Goal: Task Accomplishment & Management: Use online tool/utility

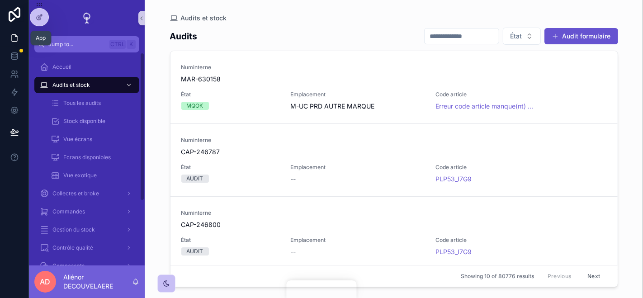
click at [17, 35] on icon at bounding box center [14, 37] width 9 height 9
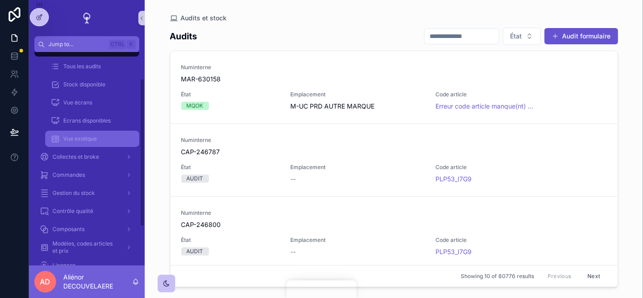
click at [90, 144] on div "Vue exotique" at bounding box center [92, 139] width 83 height 14
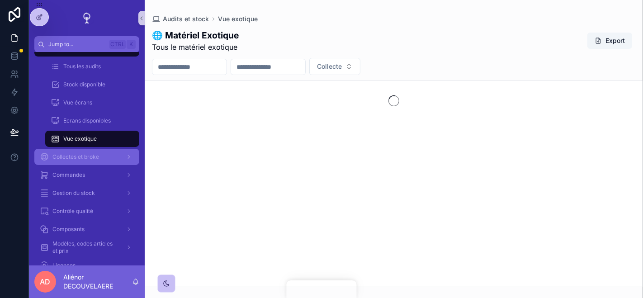
click at [85, 153] on span "Collectes et broke" at bounding box center [75, 156] width 47 height 7
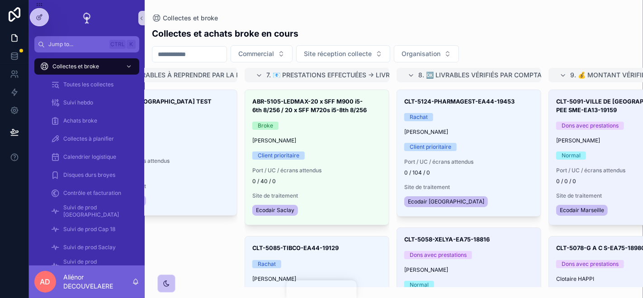
scroll to position [0, 451]
click at [178, 53] on input "scrollable content" at bounding box center [189, 54] width 74 height 13
type input "*******"
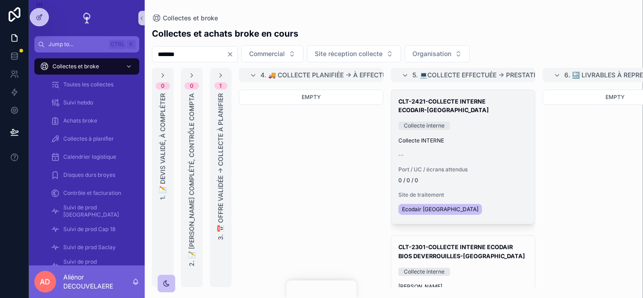
click at [482, 152] on div "--" at bounding box center [463, 155] width 129 height 7
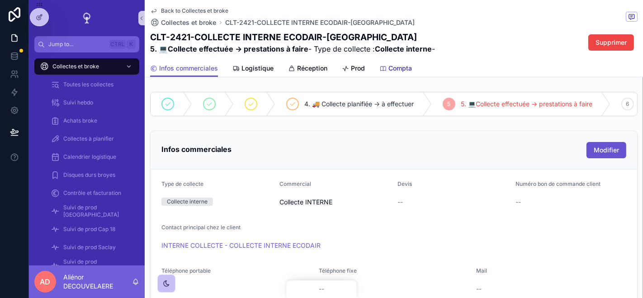
click at [382, 73] on link "Compta" at bounding box center [396, 69] width 33 height 18
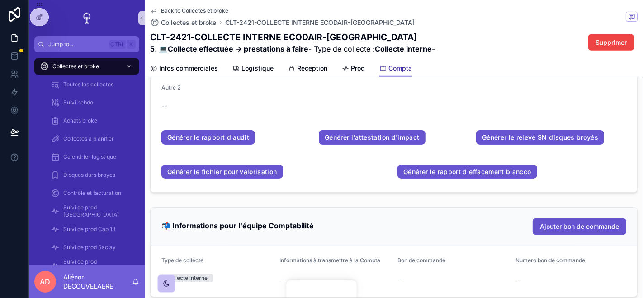
scroll to position [419, 0]
click at [280, 179] on link "Générer le fichier pour valorisation" at bounding box center [223, 171] width 122 height 14
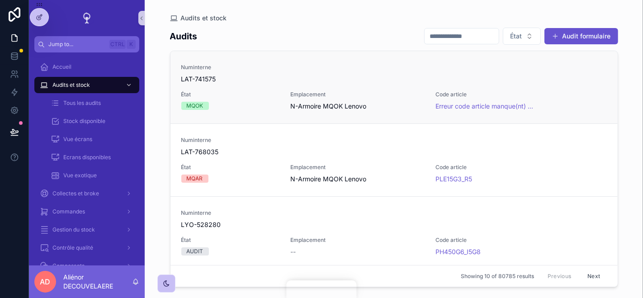
click at [593, 100] on div "Numinterne LAT-741575 État MQOK Emplacement N-Armoire MQOK Lenovo Code article …" at bounding box center [394, 87] width 426 height 47
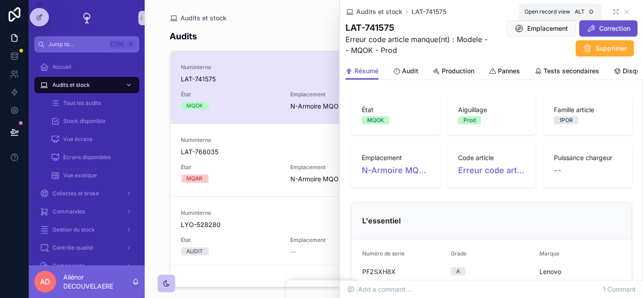
click at [613, 11] on icon "scrollable content" at bounding box center [616, 11] width 7 height 7
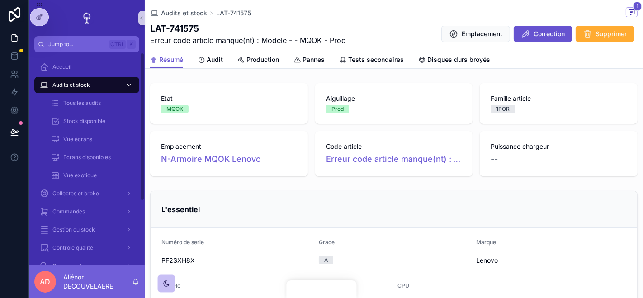
click at [98, 87] on div "Audits et stock" at bounding box center [87, 85] width 94 height 14
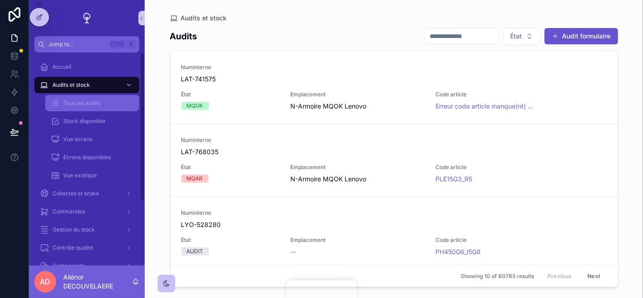
click at [129, 110] on link "Tous les audits" at bounding box center [92, 103] width 94 height 16
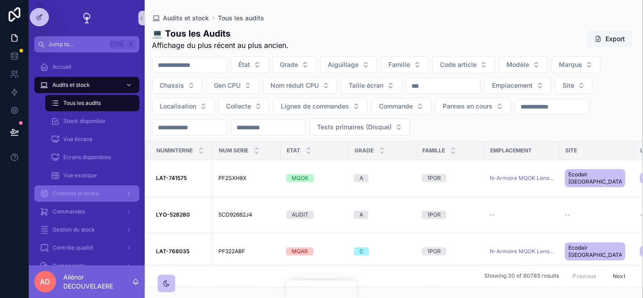
click at [93, 198] on div "Collectes et broke" at bounding box center [87, 193] width 94 height 14
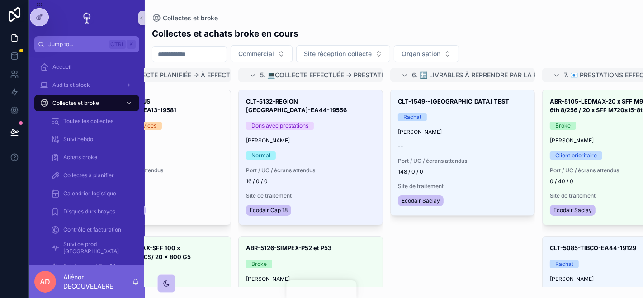
scroll to position [0, 157]
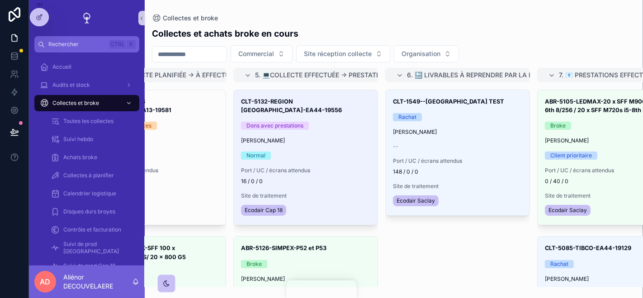
click at [196, 56] on input "scrollable content" at bounding box center [189, 54] width 74 height 13
type input "****"
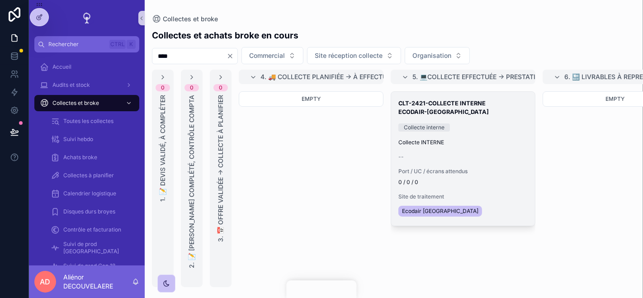
click at [424, 103] on h3 "CLT-2421-COLLECTE INTERNE ECODAIR-[GEOGRAPHIC_DATA]" at bounding box center [463, 107] width 129 height 17
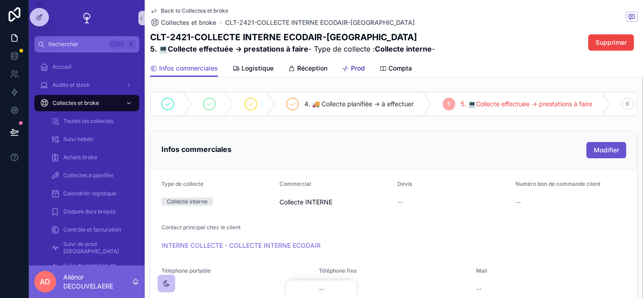
click at [362, 66] on span "Prod" at bounding box center [358, 68] width 14 height 9
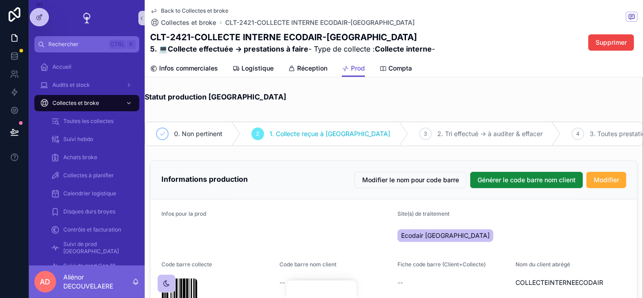
click at [399, 72] on span "Compta" at bounding box center [401, 68] width 24 height 9
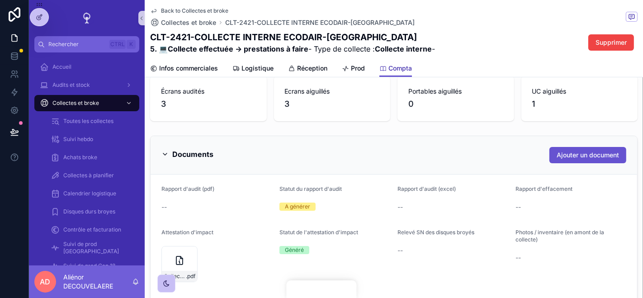
scroll to position [184, 0]
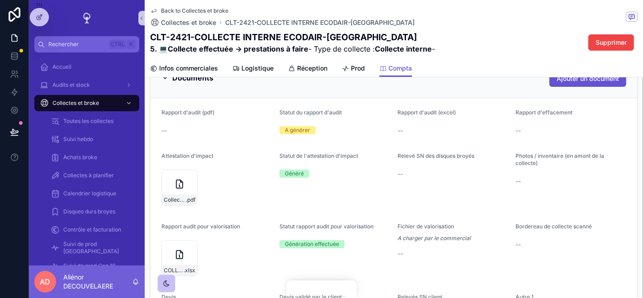
click at [281, 87] on div "Documents Ajouter un document" at bounding box center [394, 79] width 465 height 16
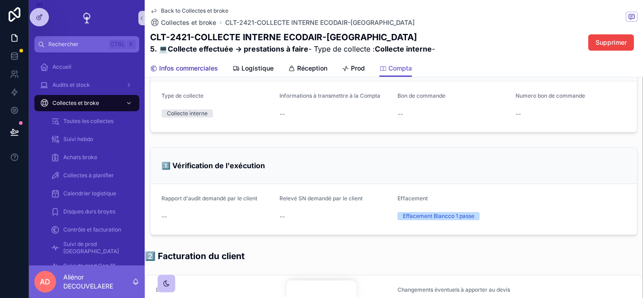
scroll to position [252, 0]
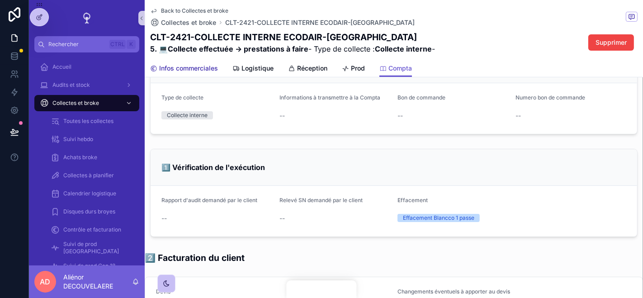
click at [180, 62] on link "Infos commerciales" at bounding box center [184, 69] width 68 height 18
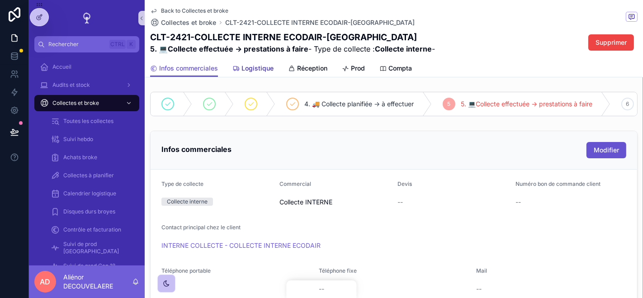
click at [250, 62] on link "Logistique" at bounding box center [253, 69] width 41 height 18
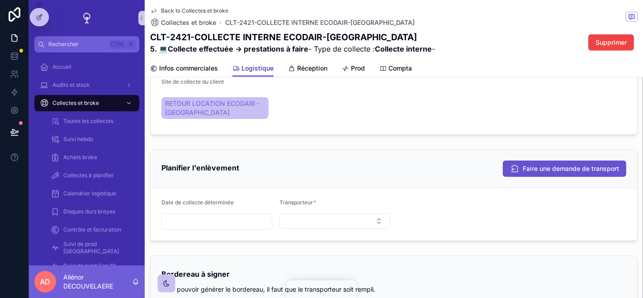
scroll to position [321, 0]
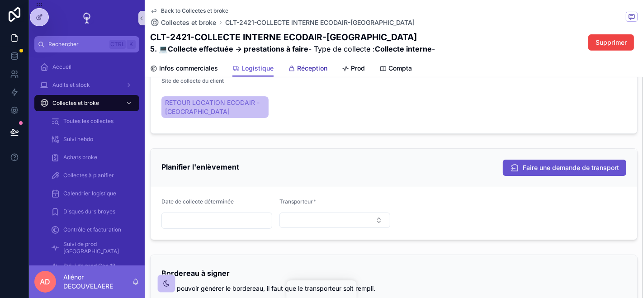
click at [313, 69] on span "Réception" at bounding box center [312, 68] width 30 height 9
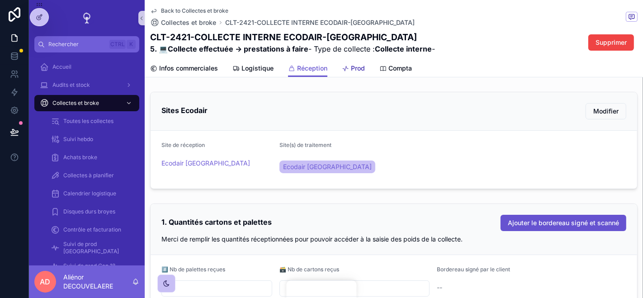
click at [361, 67] on span "Prod" at bounding box center [358, 68] width 14 height 9
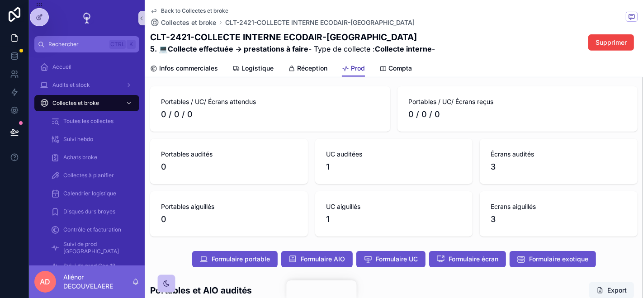
scroll to position [522, 0]
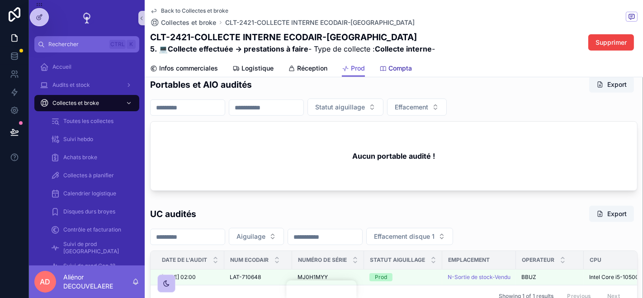
click at [402, 68] on span "Compta" at bounding box center [401, 68] width 24 height 9
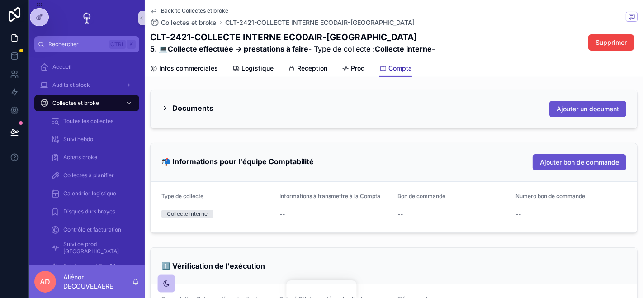
scroll to position [154, 0]
click at [318, 112] on div "Documents Ajouter un document" at bounding box center [394, 108] width 465 height 16
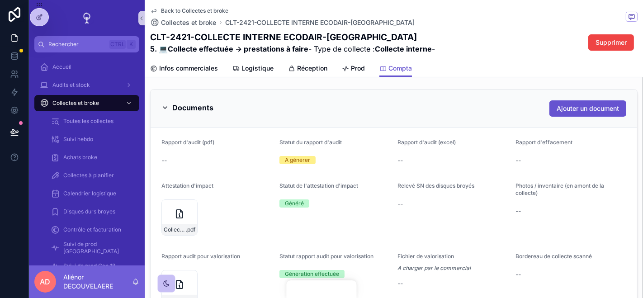
click at [318, 112] on div "Documents Ajouter un document" at bounding box center [394, 108] width 465 height 16
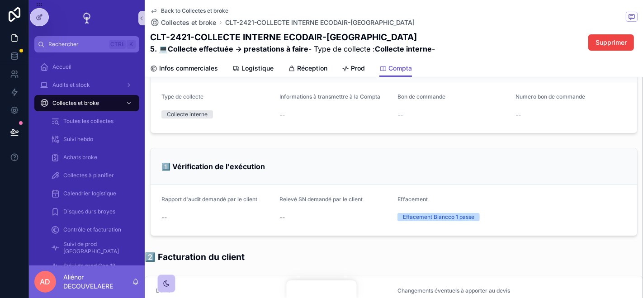
scroll to position [0, 0]
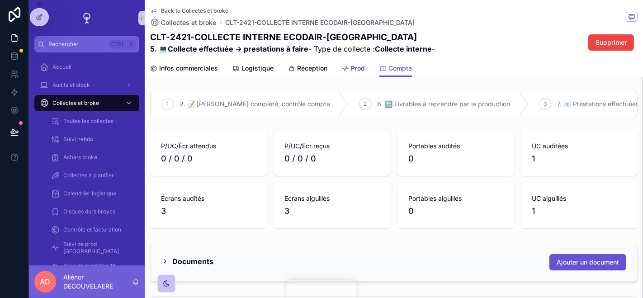
click at [352, 71] on span "Prod" at bounding box center [358, 68] width 14 height 9
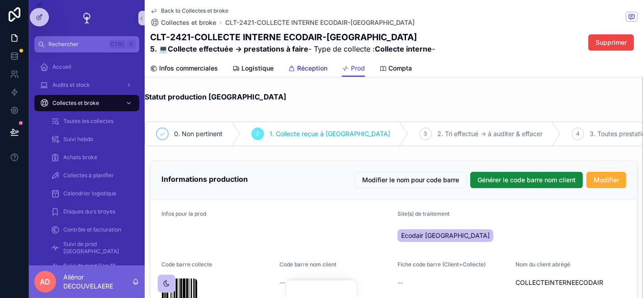
click at [324, 62] on link "Réception" at bounding box center [307, 69] width 39 height 18
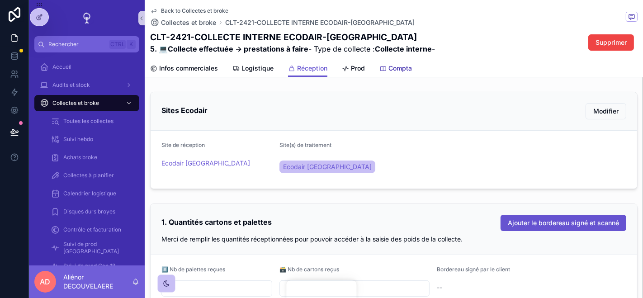
click at [386, 73] on link "Compta" at bounding box center [396, 69] width 33 height 18
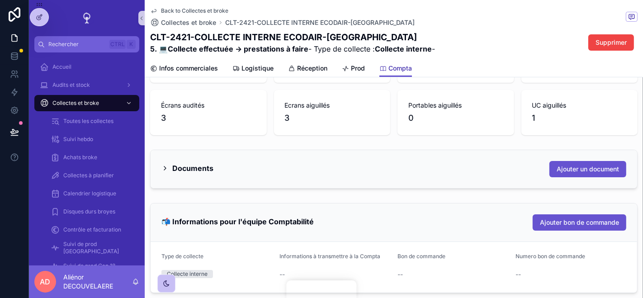
scroll to position [96, 0]
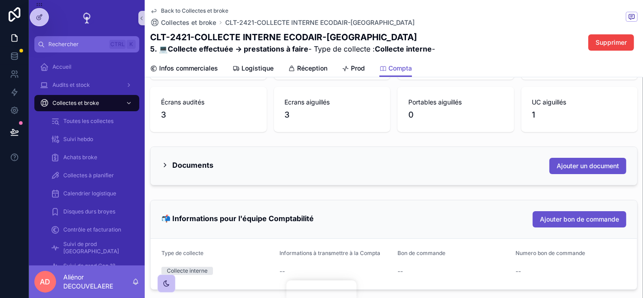
click at [307, 174] on div "Documents Ajouter un document" at bounding box center [394, 166] width 465 height 16
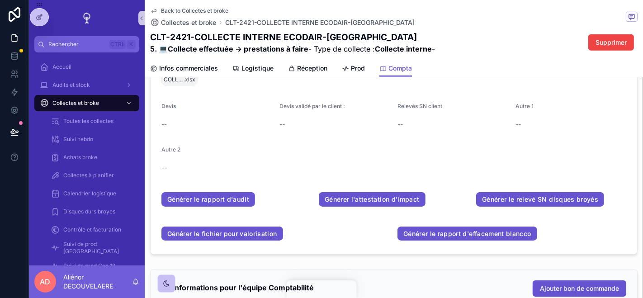
scroll to position [373, 0]
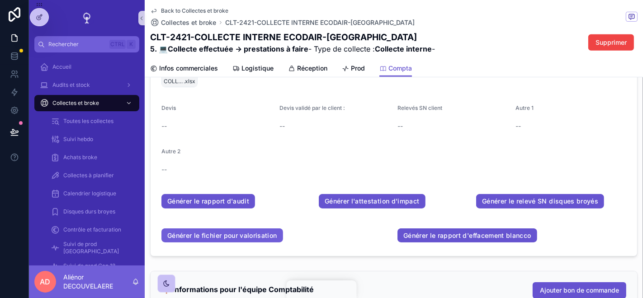
click at [260, 241] on link "Générer le fichier pour valorisation" at bounding box center [223, 236] width 122 height 14
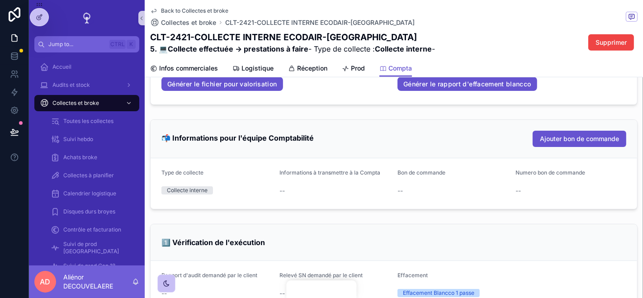
scroll to position [389, 0]
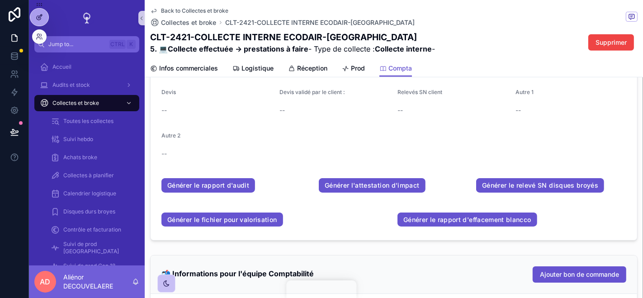
click at [39, 19] on icon at bounding box center [39, 17] width 7 height 7
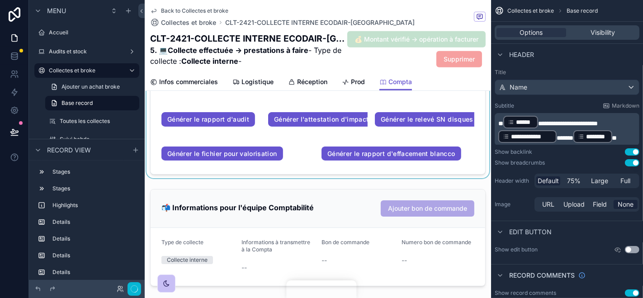
scroll to position [631, 0]
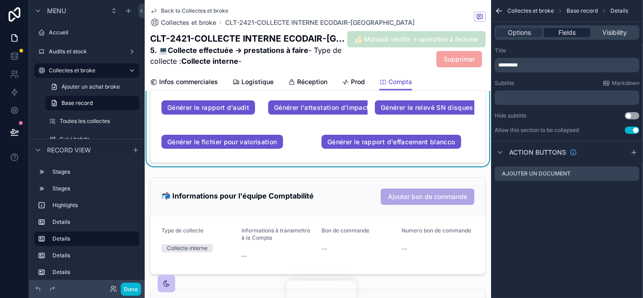
click at [570, 34] on span "Fields" at bounding box center [567, 32] width 17 height 9
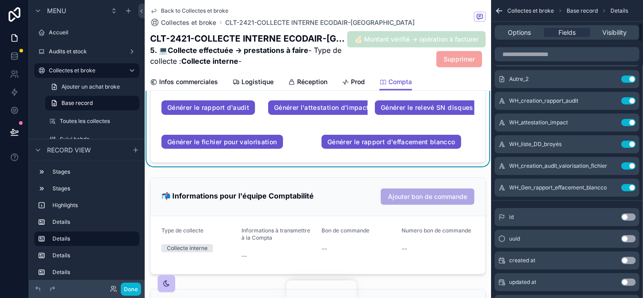
scroll to position [370, 0]
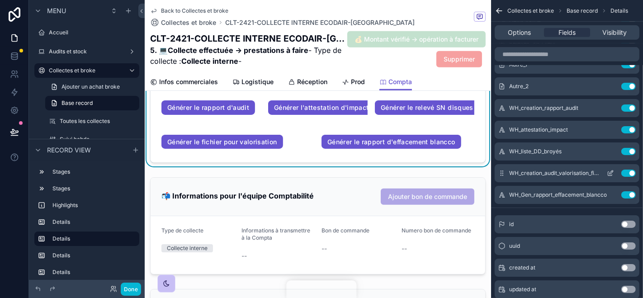
click at [611, 174] on icon "scrollable content" at bounding box center [610, 173] width 7 height 7
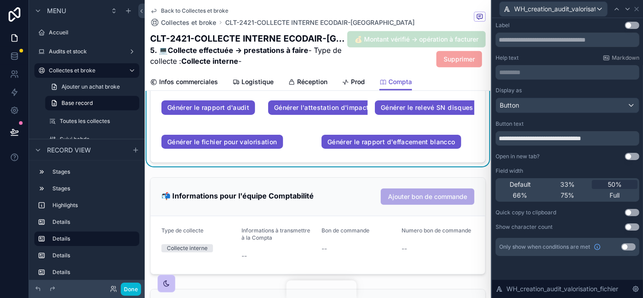
click at [636, 154] on button "Use setting" at bounding box center [632, 156] width 14 height 7
click at [627, 9] on icon at bounding box center [628, 9] width 4 height 2
click at [633, 154] on button "Use setting" at bounding box center [632, 156] width 14 height 7
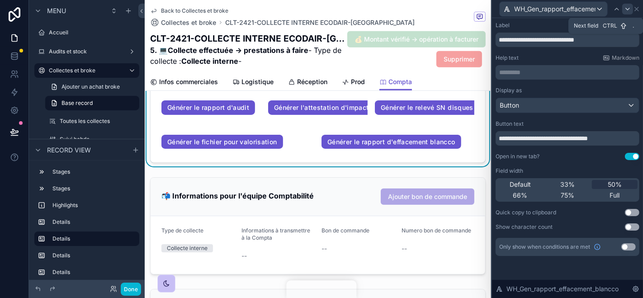
click at [629, 7] on icon at bounding box center [627, 8] width 7 height 7
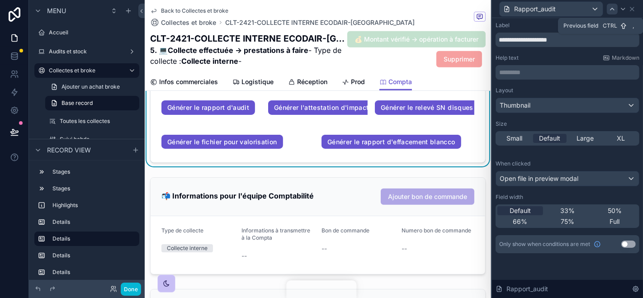
click at [614, 8] on icon at bounding box center [612, 8] width 7 height 7
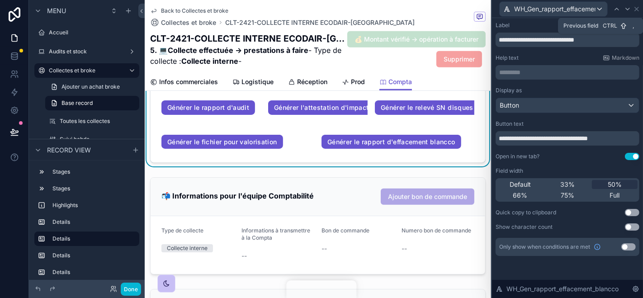
click at [614, 8] on icon at bounding box center [617, 8] width 7 height 7
click at [614, 11] on icon at bounding box center [612, 8] width 7 height 7
click at [614, 11] on icon at bounding box center [615, 8] width 7 height 7
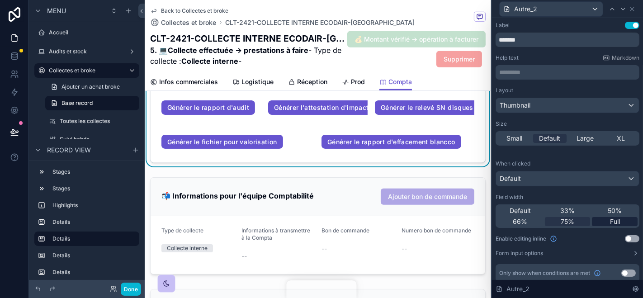
scroll to position [5, 0]
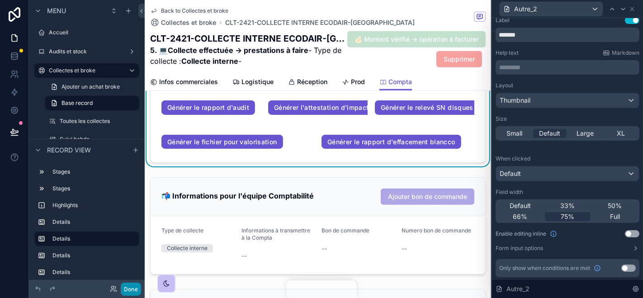
click at [133, 284] on button "Done" at bounding box center [131, 289] width 20 height 13
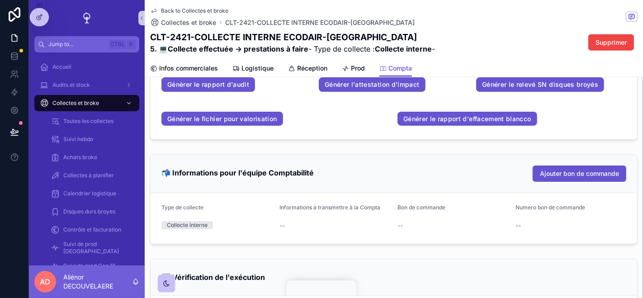
scroll to position [396, 0]
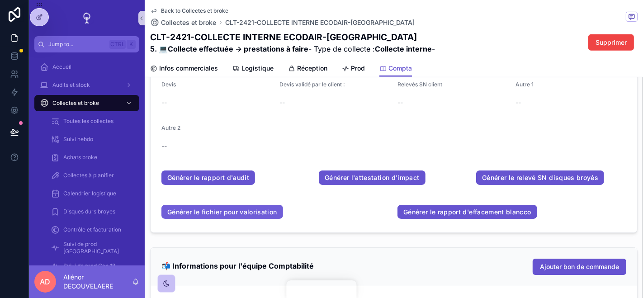
click at [243, 216] on link "Générer le fichier pour valorisation" at bounding box center [223, 212] width 122 height 14
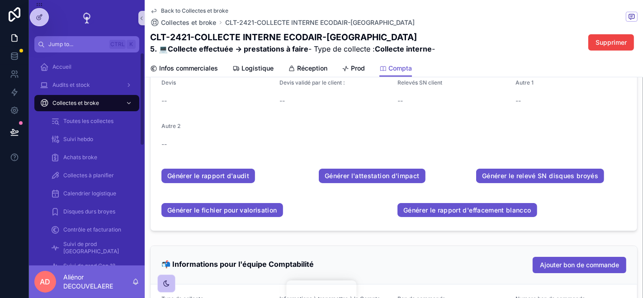
scroll to position [152, 0]
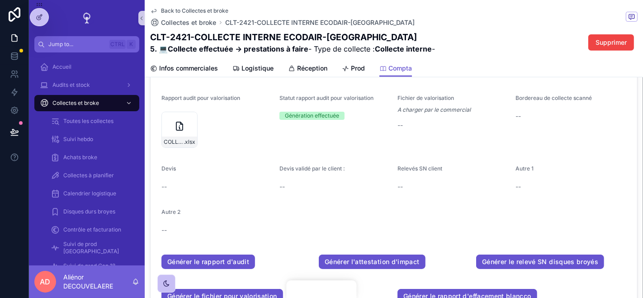
scroll to position [308, 0]
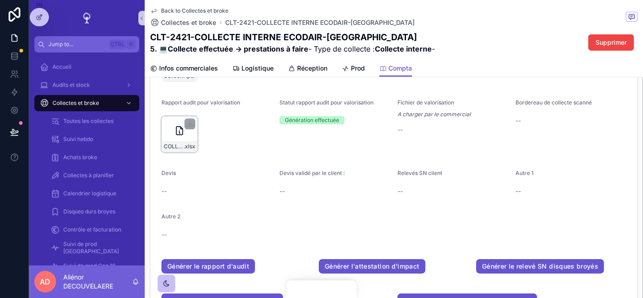
click at [175, 135] on icon "scrollable content" at bounding box center [179, 130] width 11 height 11
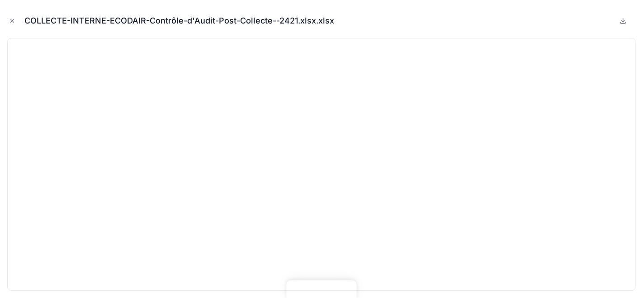
click at [627, 17] on icon at bounding box center [623, 20] width 7 height 7
click at [12, 19] on icon "Close modal" at bounding box center [12, 21] width 6 height 6
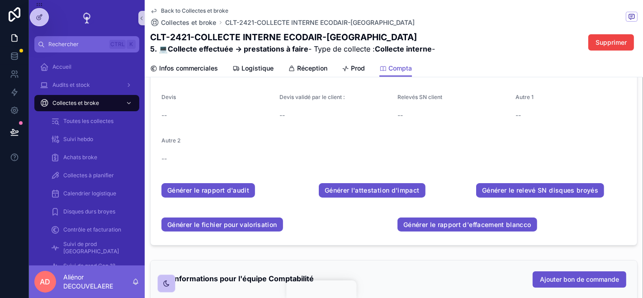
scroll to position [376, 0]
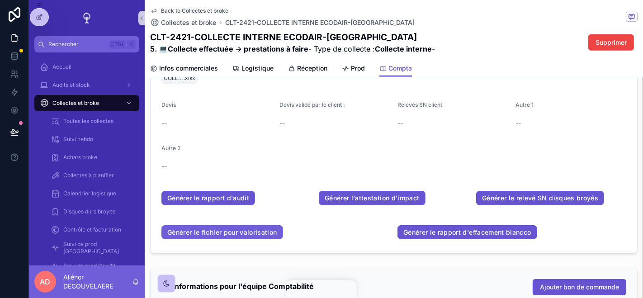
click at [266, 232] on link "Générer le fichier pour valorisation" at bounding box center [223, 232] width 122 height 14
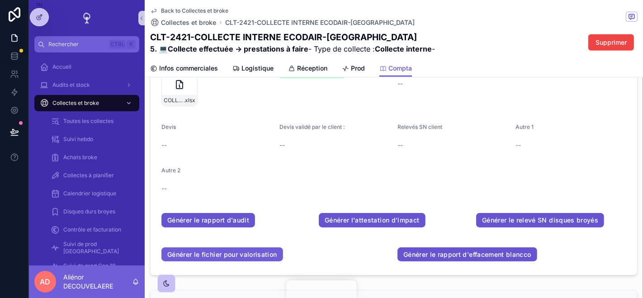
scroll to position [354, 0]
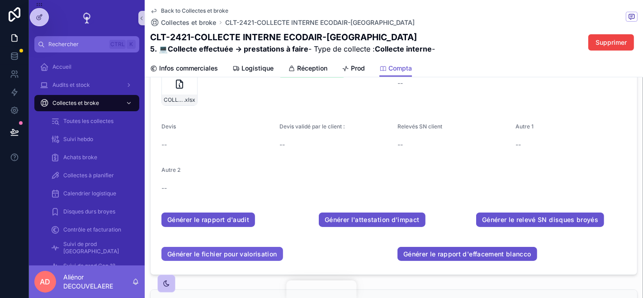
click at [245, 258] on link "Générer le fichier pour valorisation" at bounding box center [223, 254] width 122 height 14
